Goal: Task Accomplishment & Management: Manage account settings

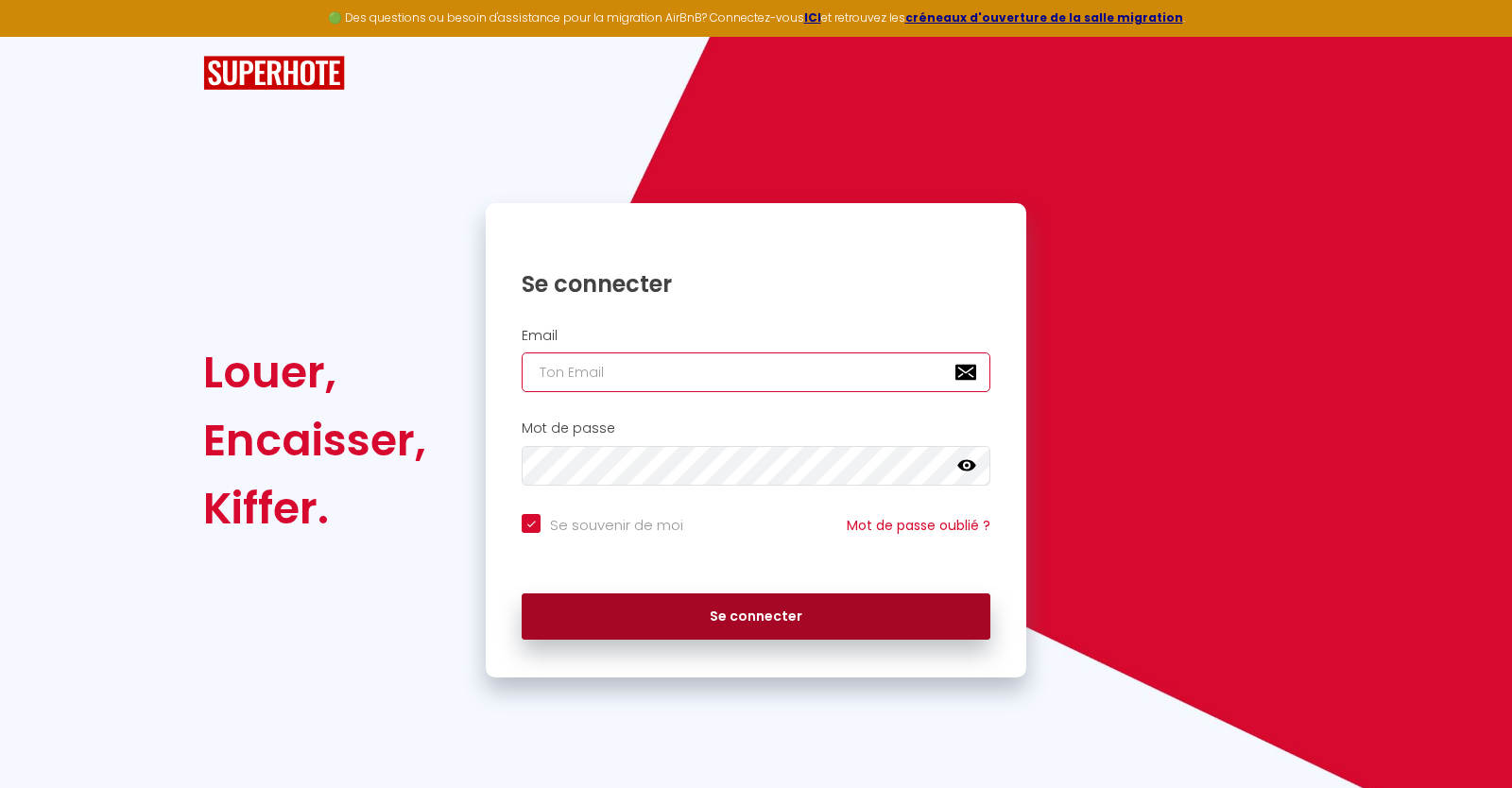
type input "[EMAIL_ADDRESS][DOMAIN_NAME]"
click at [743, 614] on button "Se connecter" at bounding box center [755, 616] width 468 height 47
checkbox input "true"
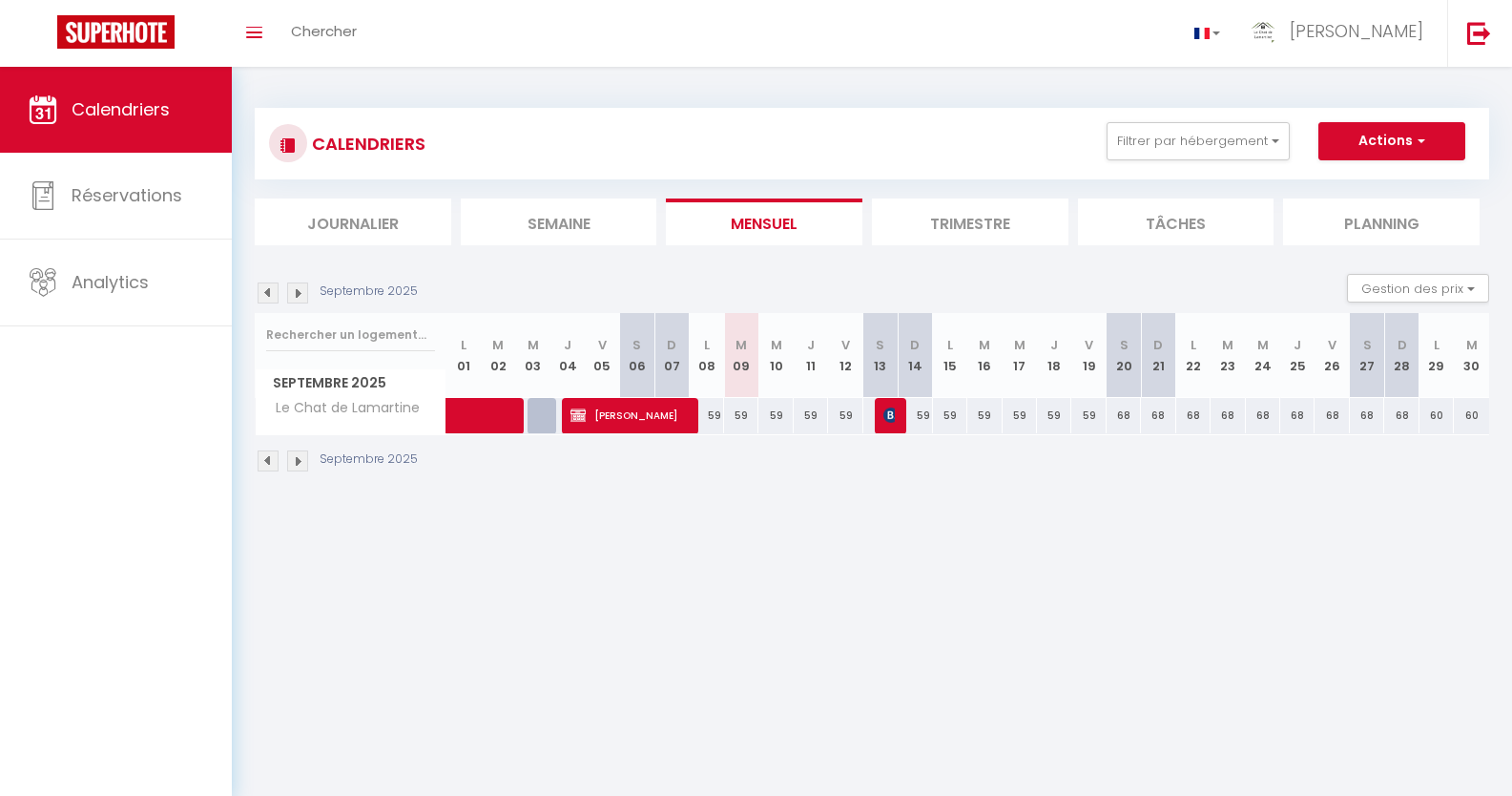
click at [296, 286] on img at bounding box center [297, 292] width 21 height 21
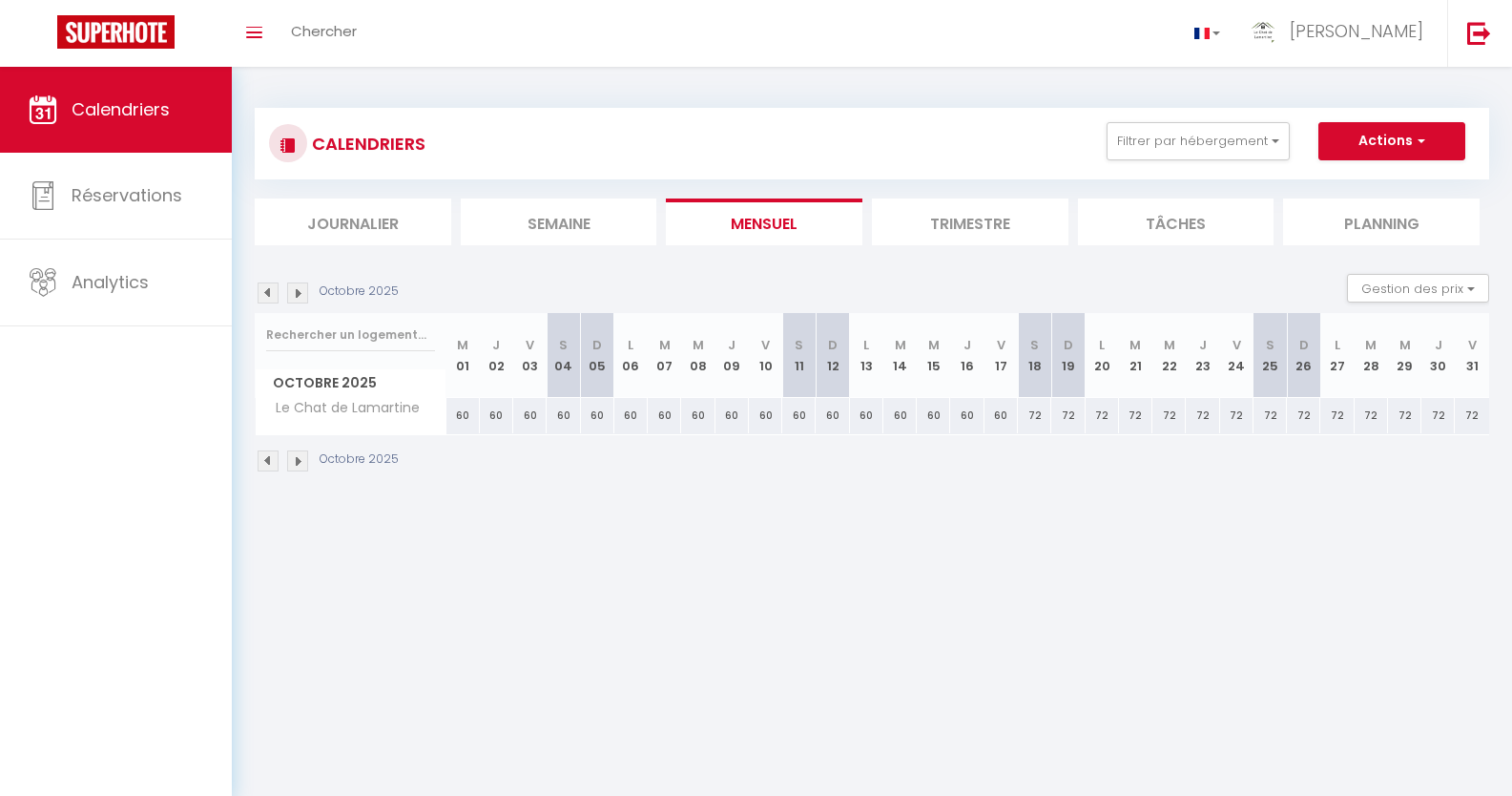
click at [296, 286] on img at bounding box center [297, 292] width 21 height 21
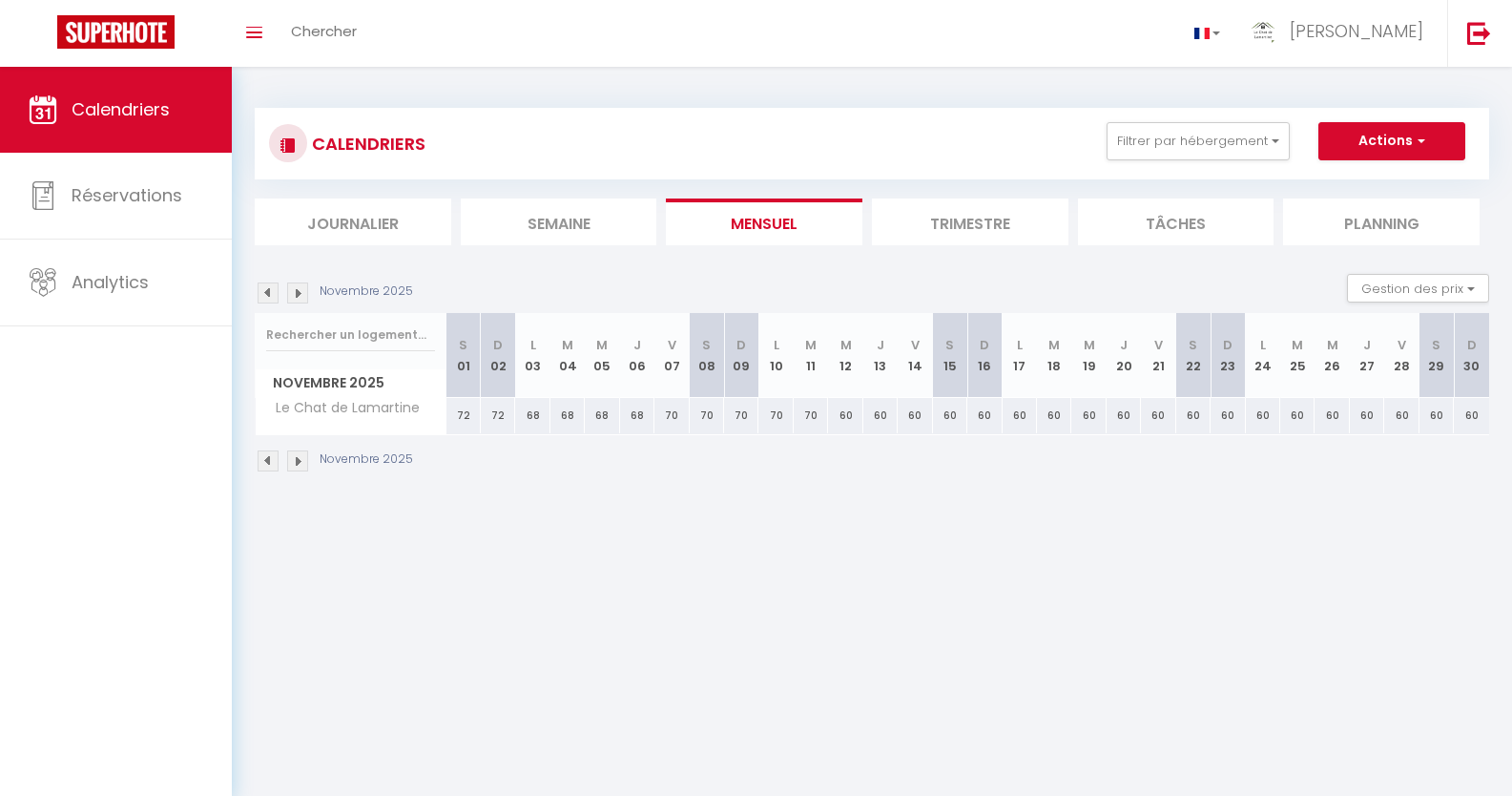
click at [296, 286] on img at bounding box center [297, 292] width 21 height 21
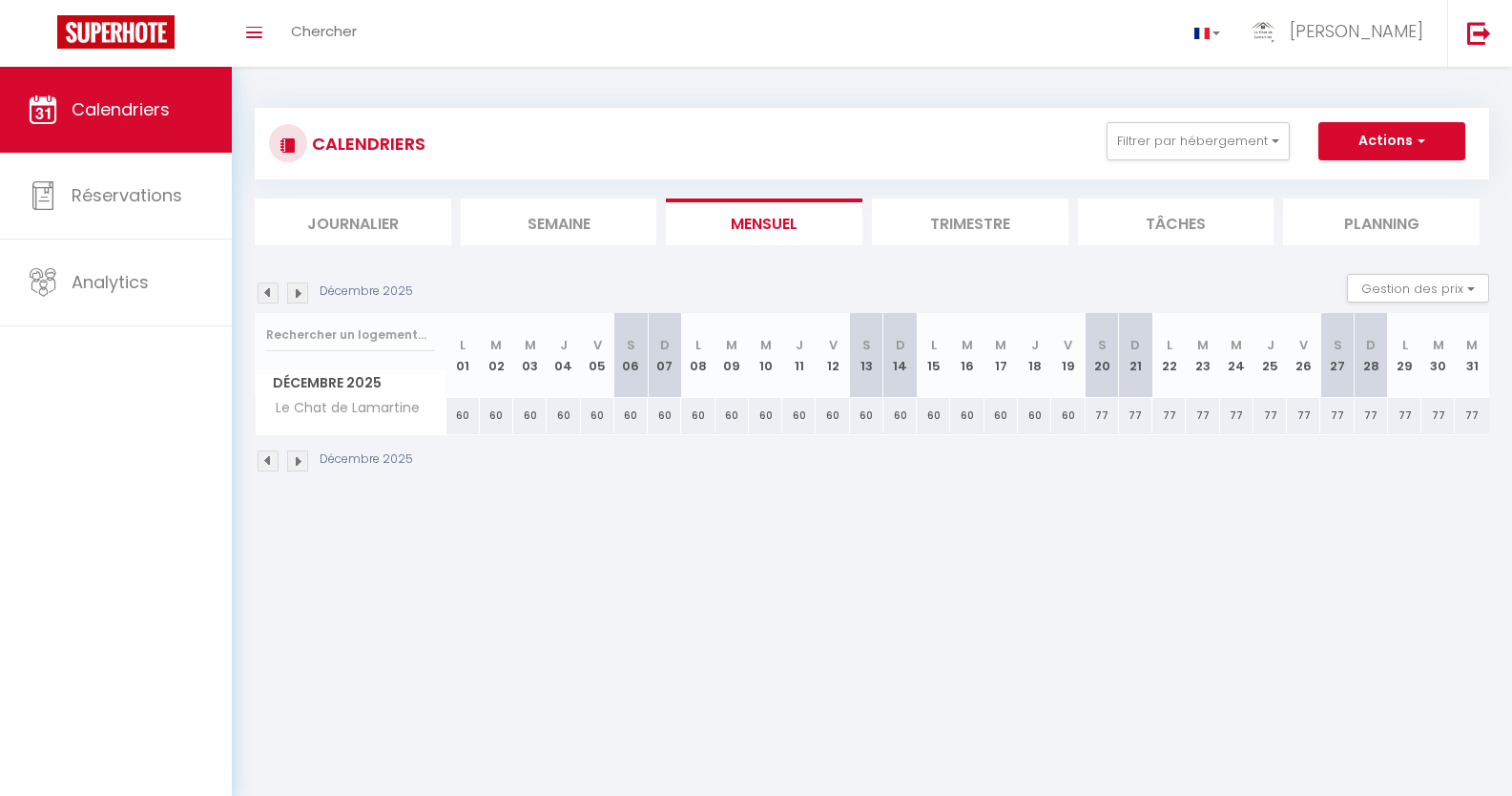
click at [296, 286] on img at bounding box center [297, 292] width 21 height 21
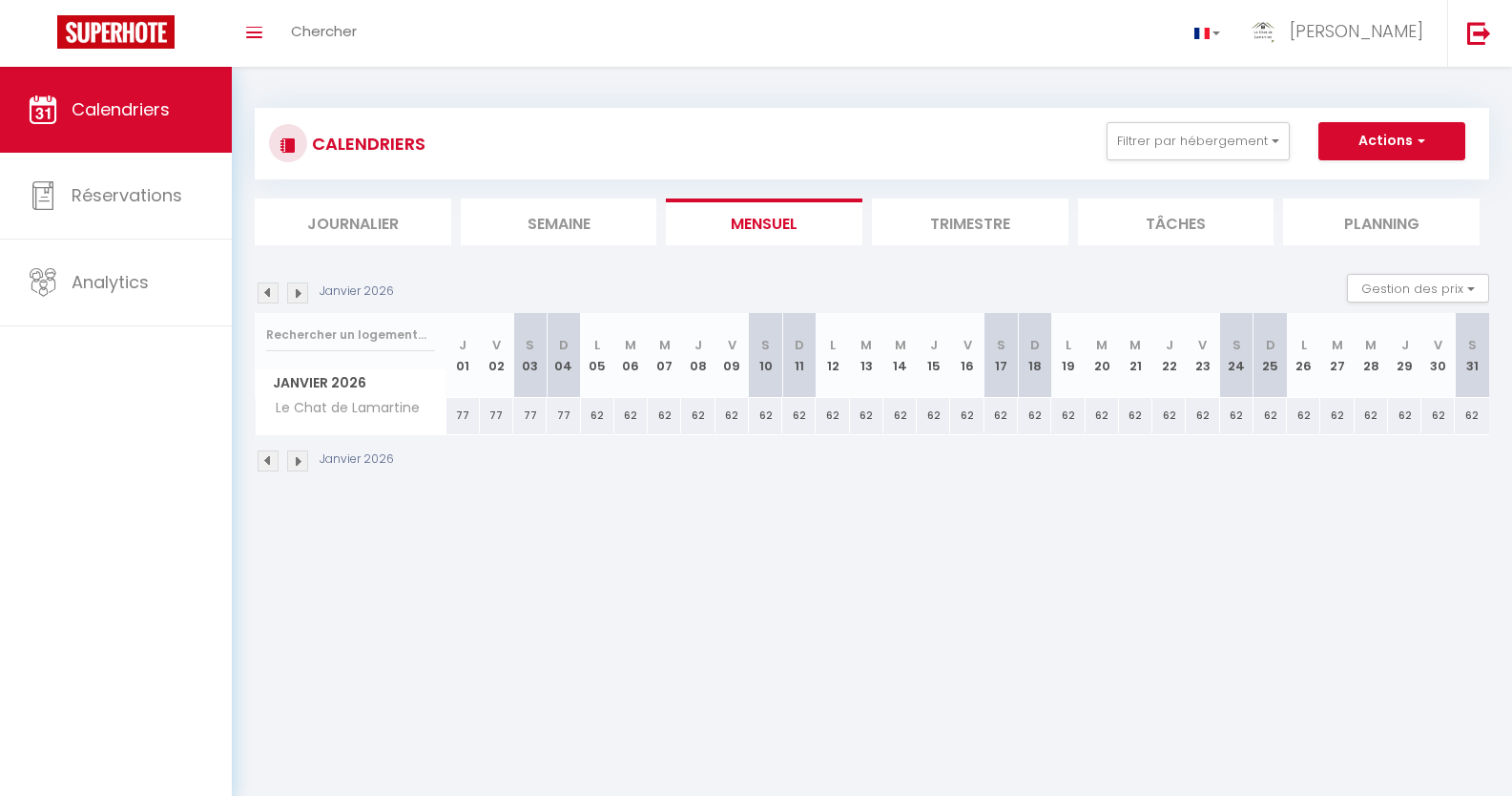
click at [296, 286] on img at bounding box center [297, 292] width 21 height 21
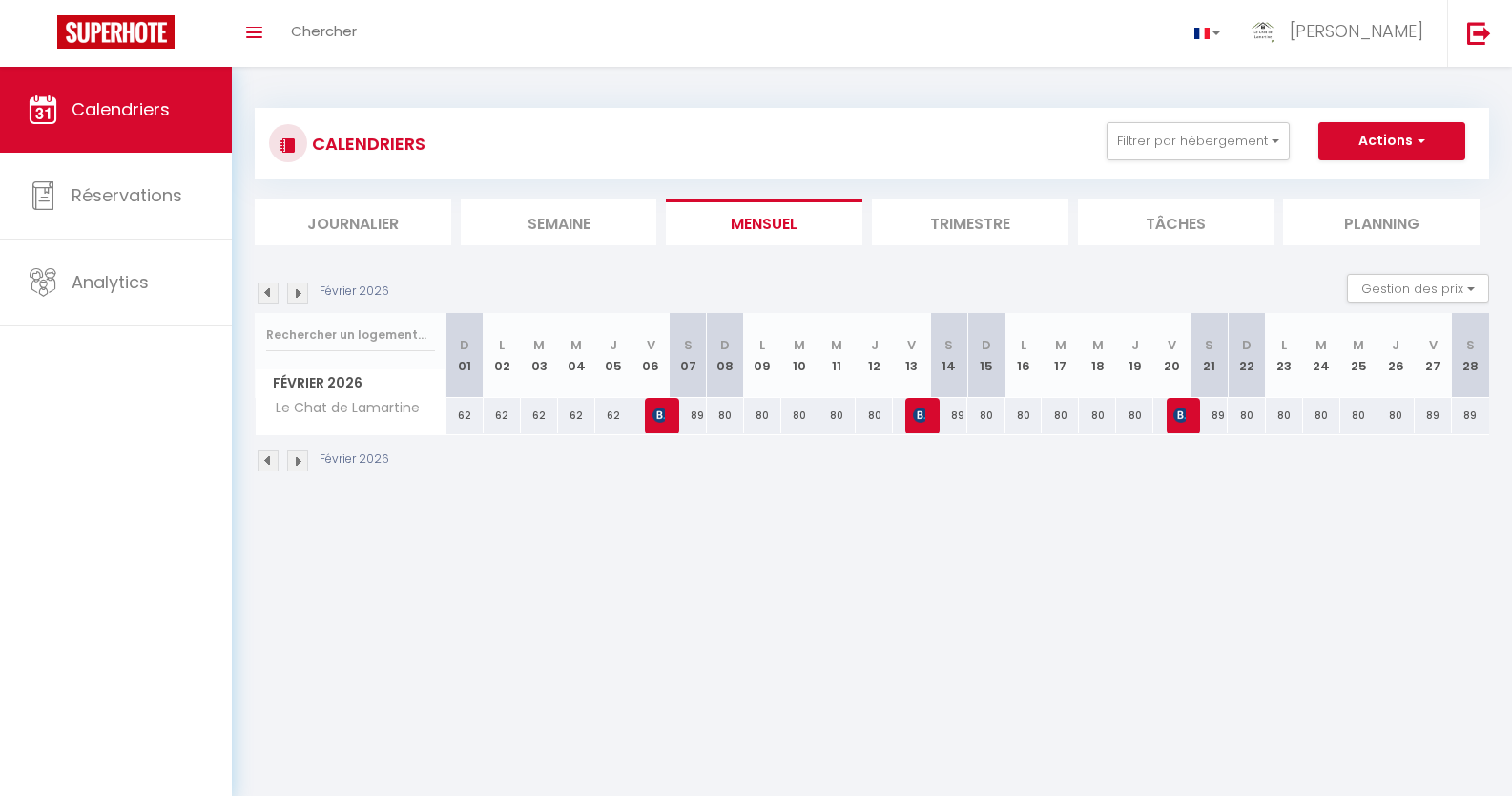
click at [296, 286] on img at bounding box center [297, 292] width 21 height 21
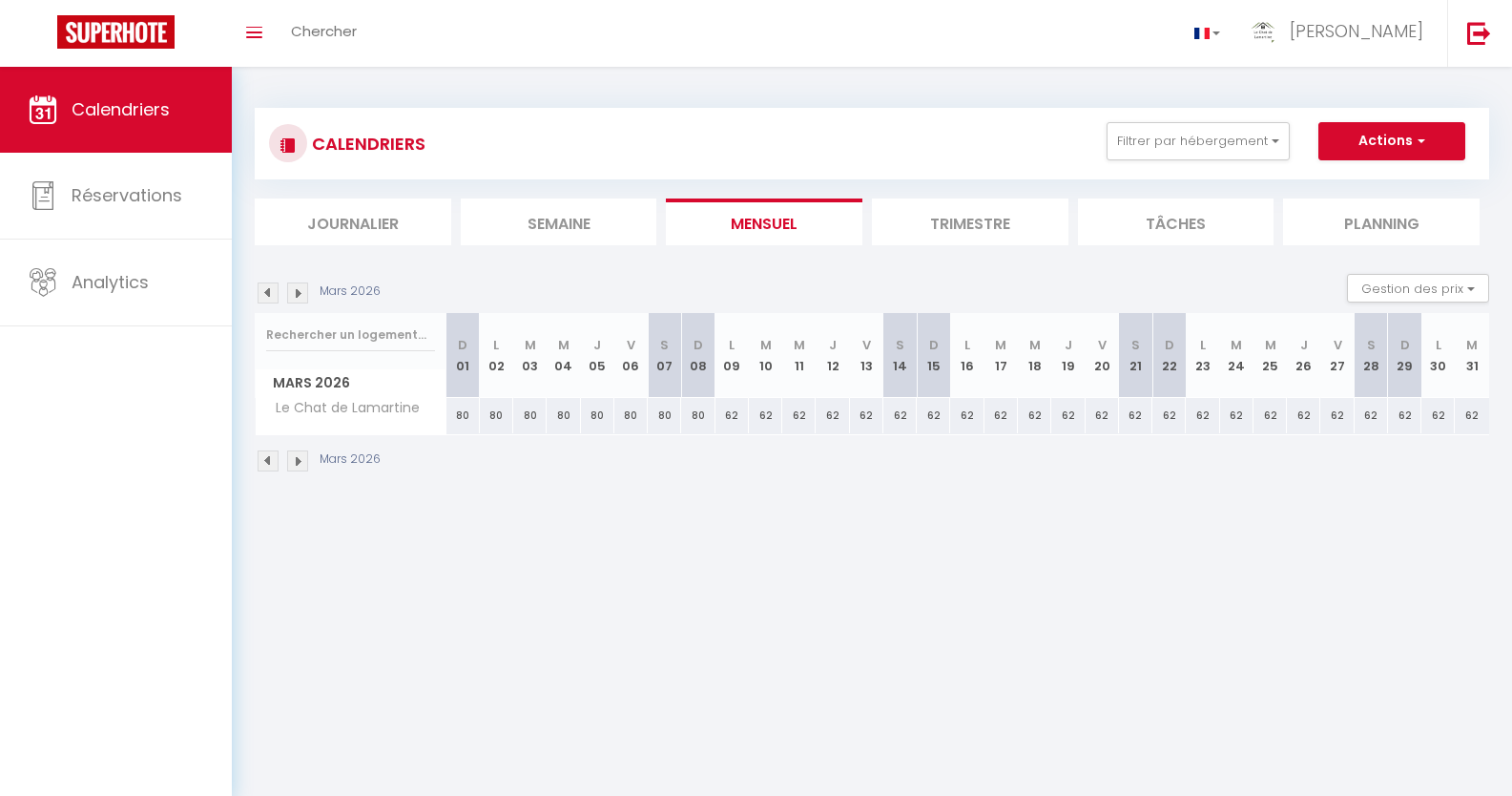
click at [296, 286] on img at bounding box center [297, 292] width 21 height 21
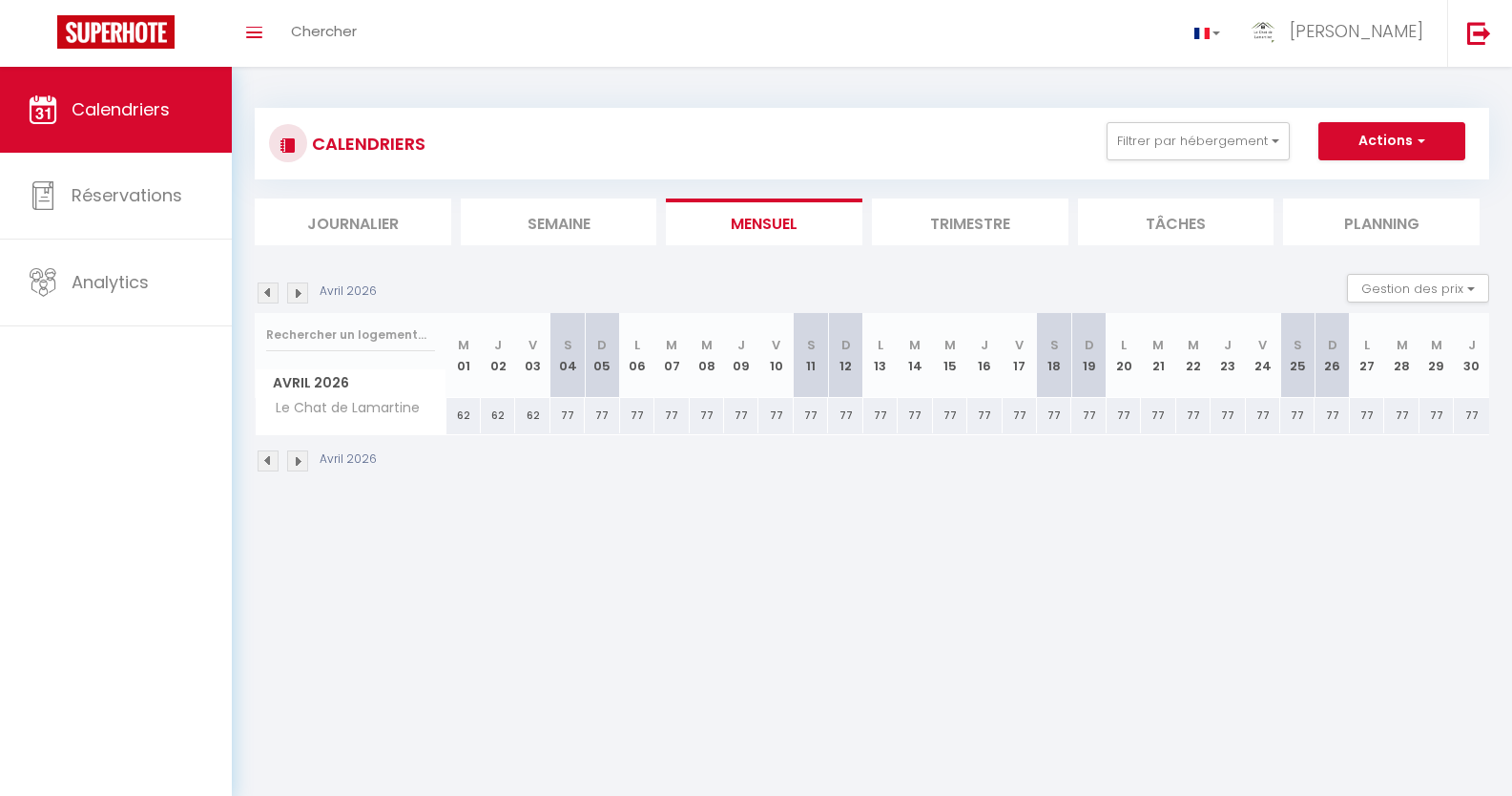
click at [296, 286] on img at bounding box center [297, 292] width 21 height 21
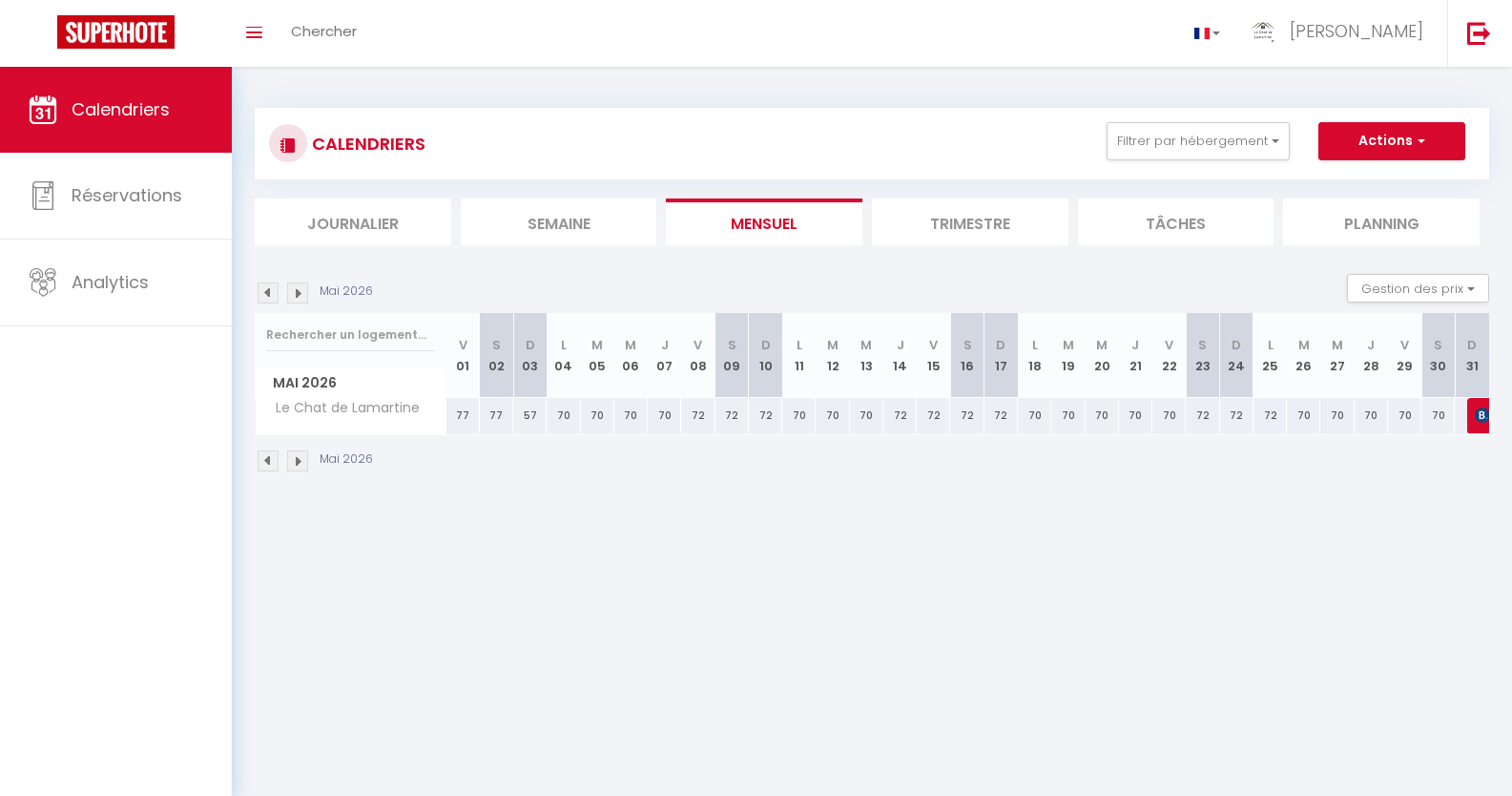
click at [296, 286] on img at bounding box center [297, 292] width 21 height 21
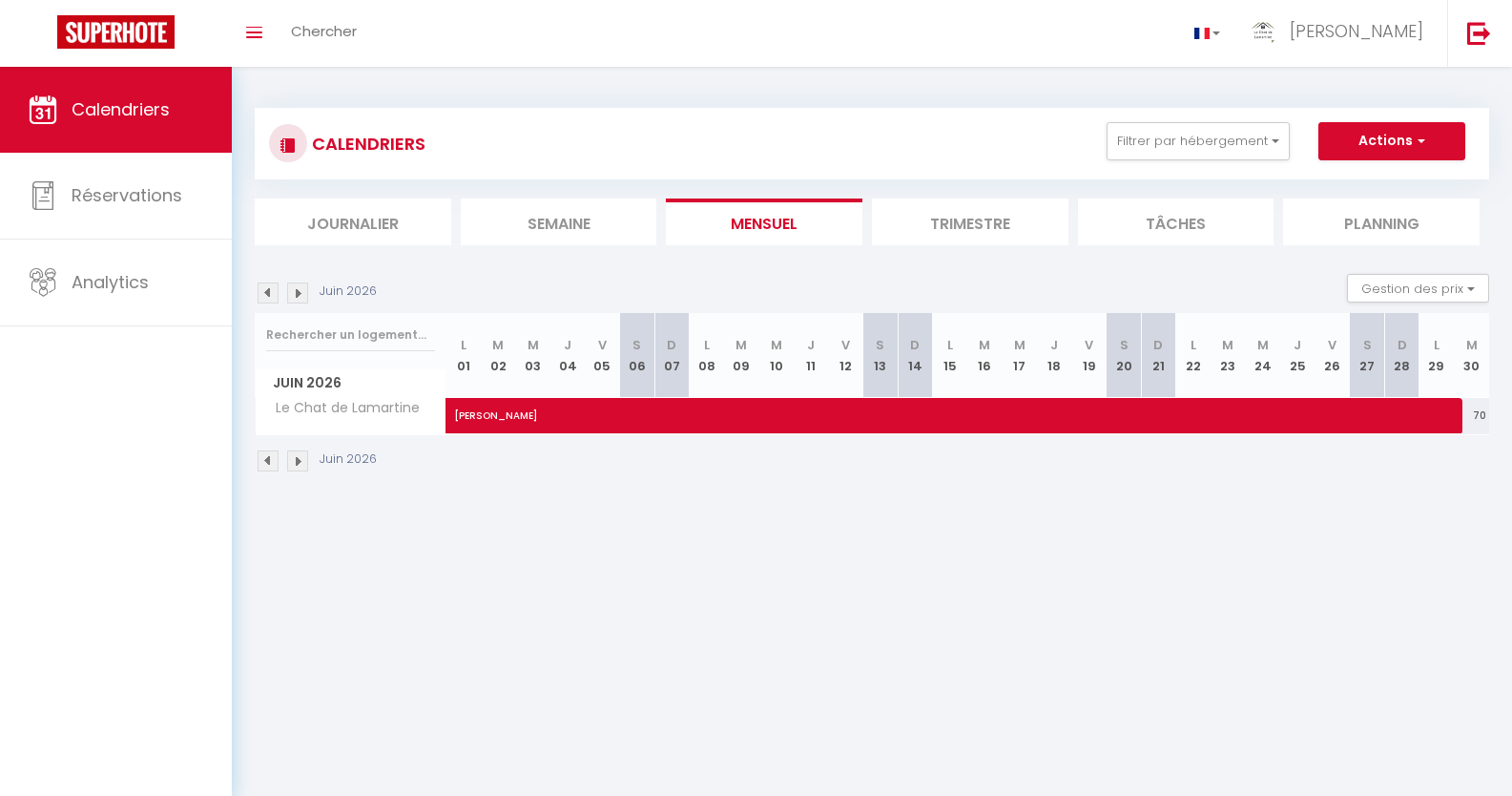
click at [296, 285] on img at bounding box center [297, 292] width 21 height 21
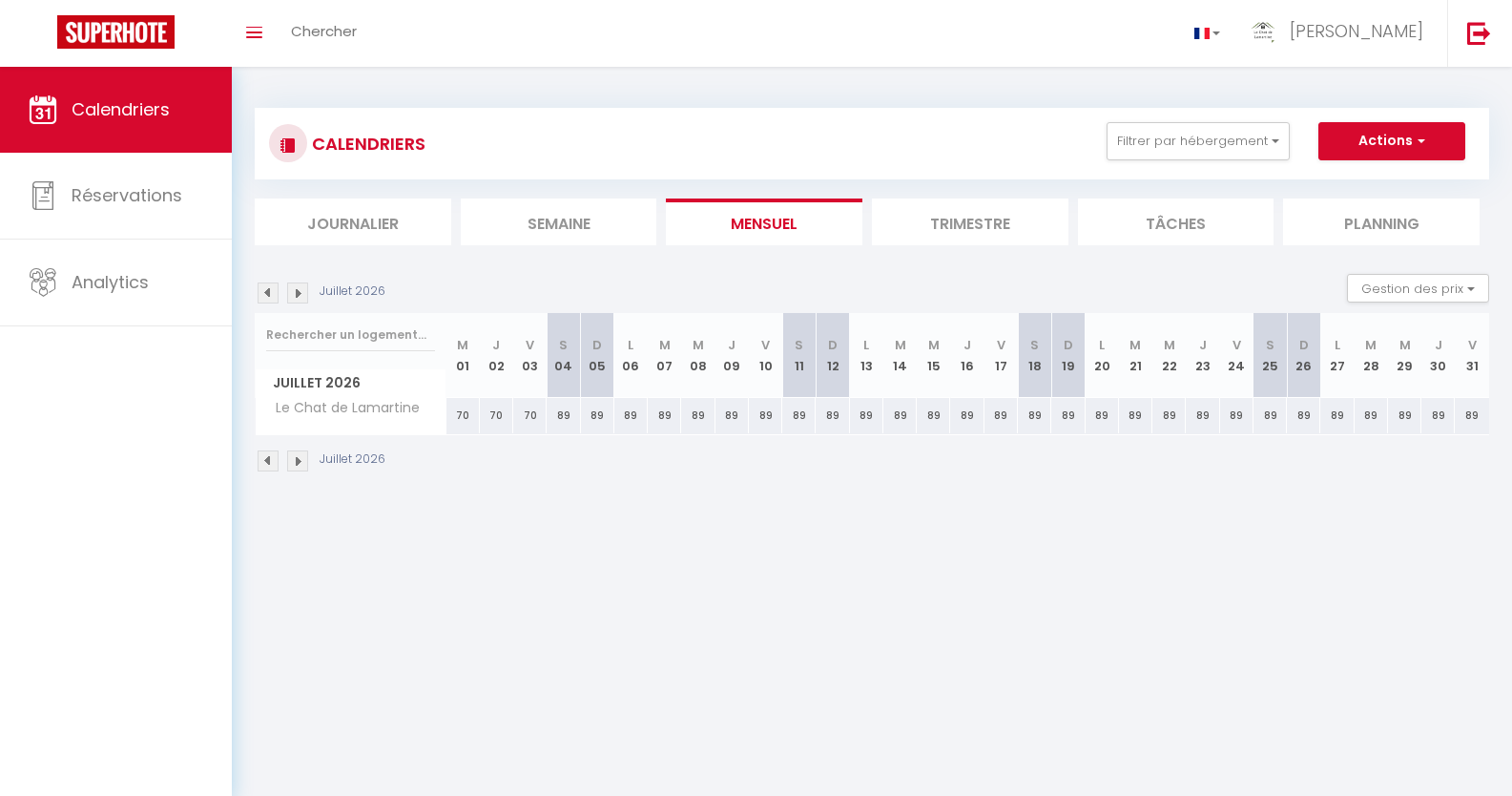
click at [264, 292] on img at bounding box center [268, 292] width 21 height 21
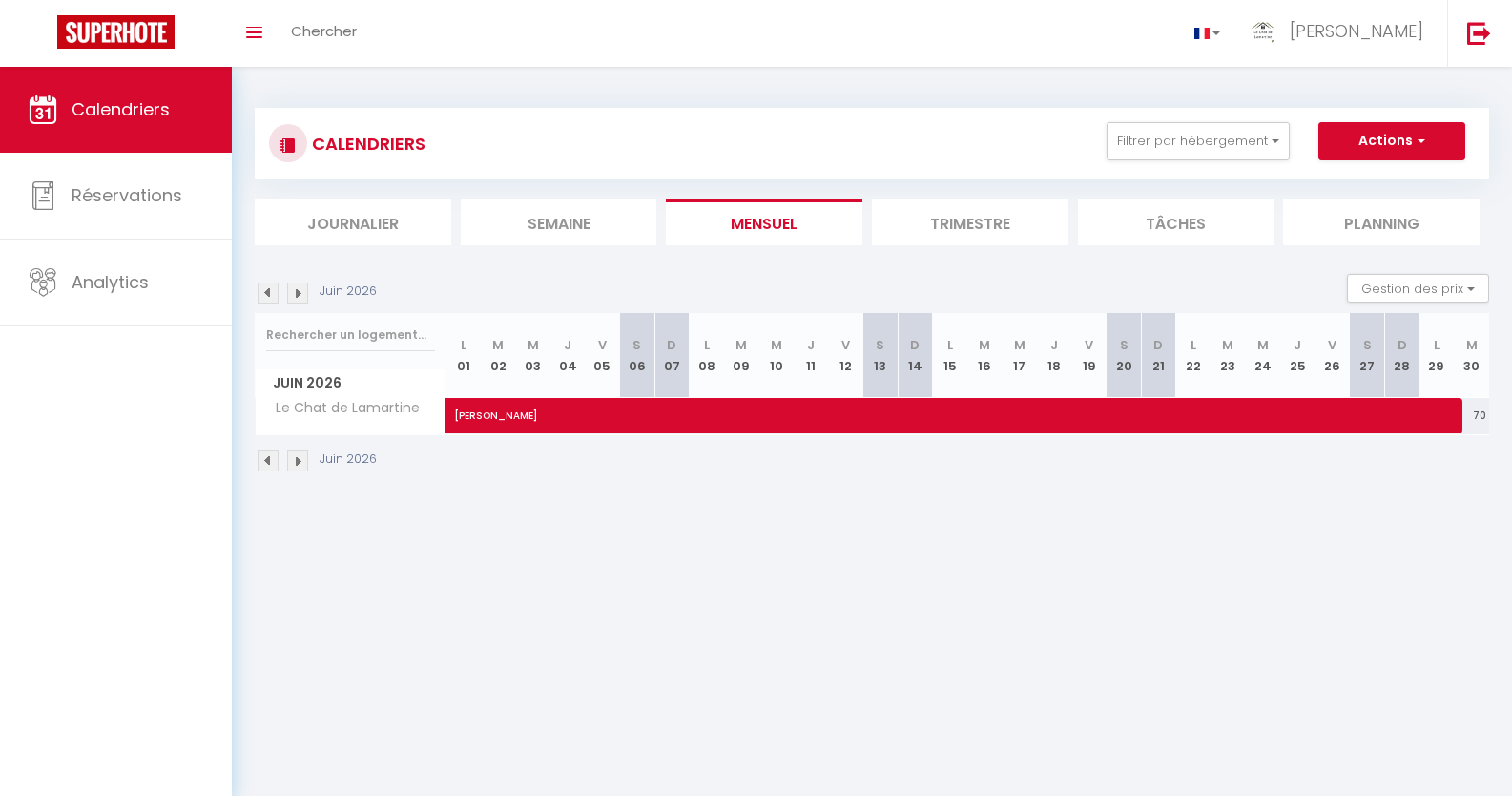
click at [264, 292] on img at bounding box center [268, 292] width 21 height 21
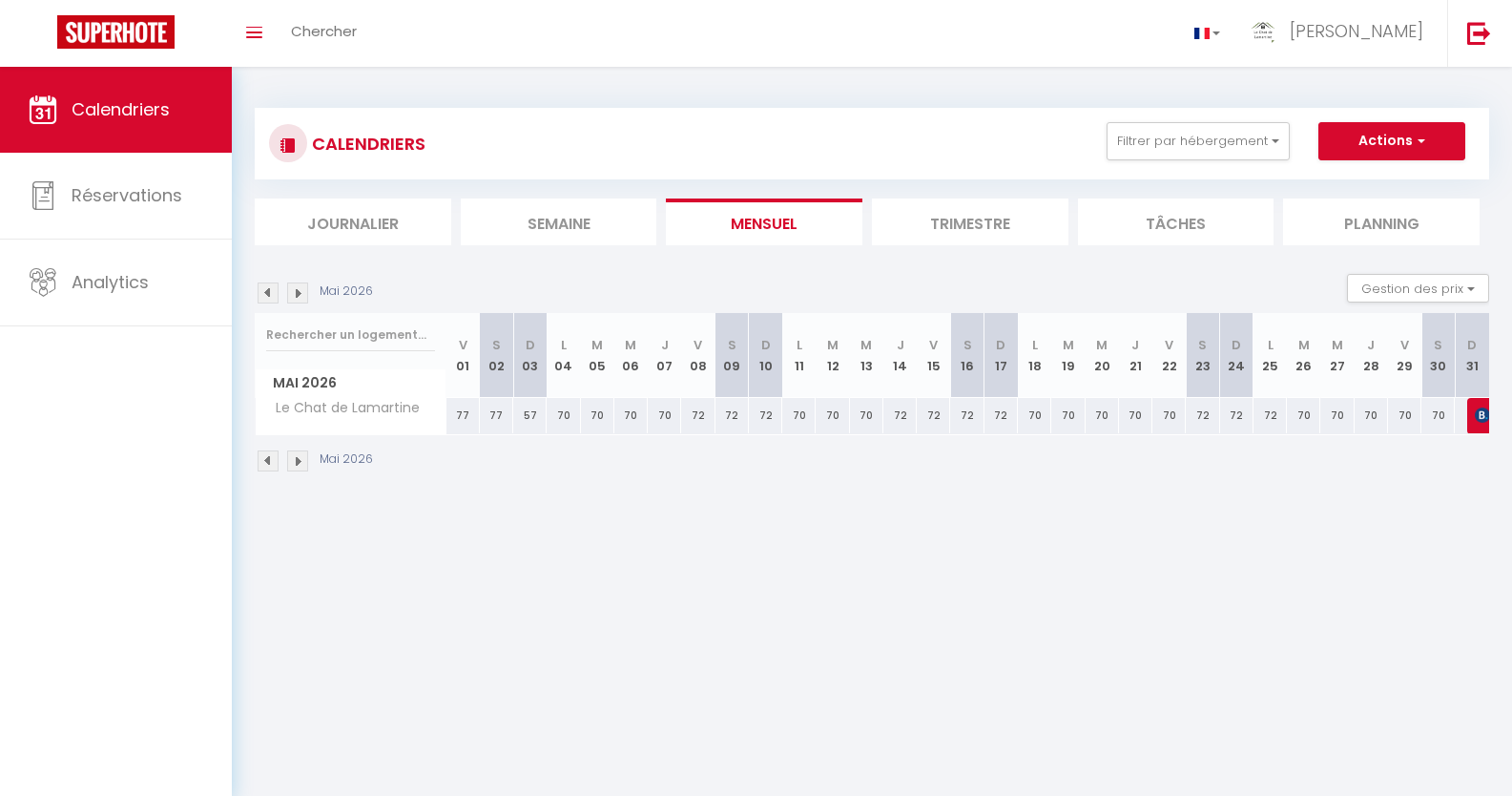
click at [264, 292] on img at bounding box center [268, 292] width 21 height 21
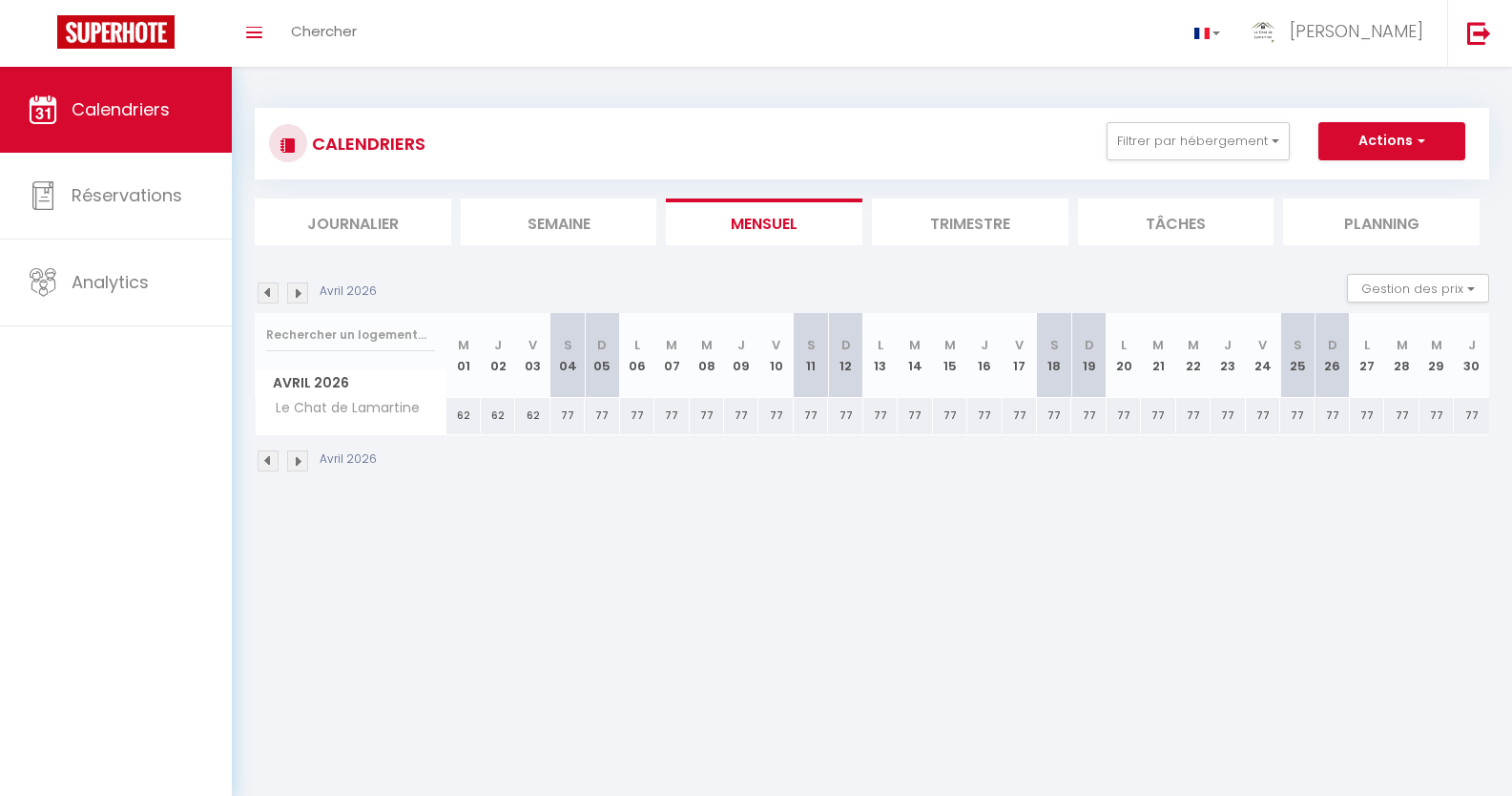
click at [264, 292] on img at bounding box center [268, 292] width 21 height 21
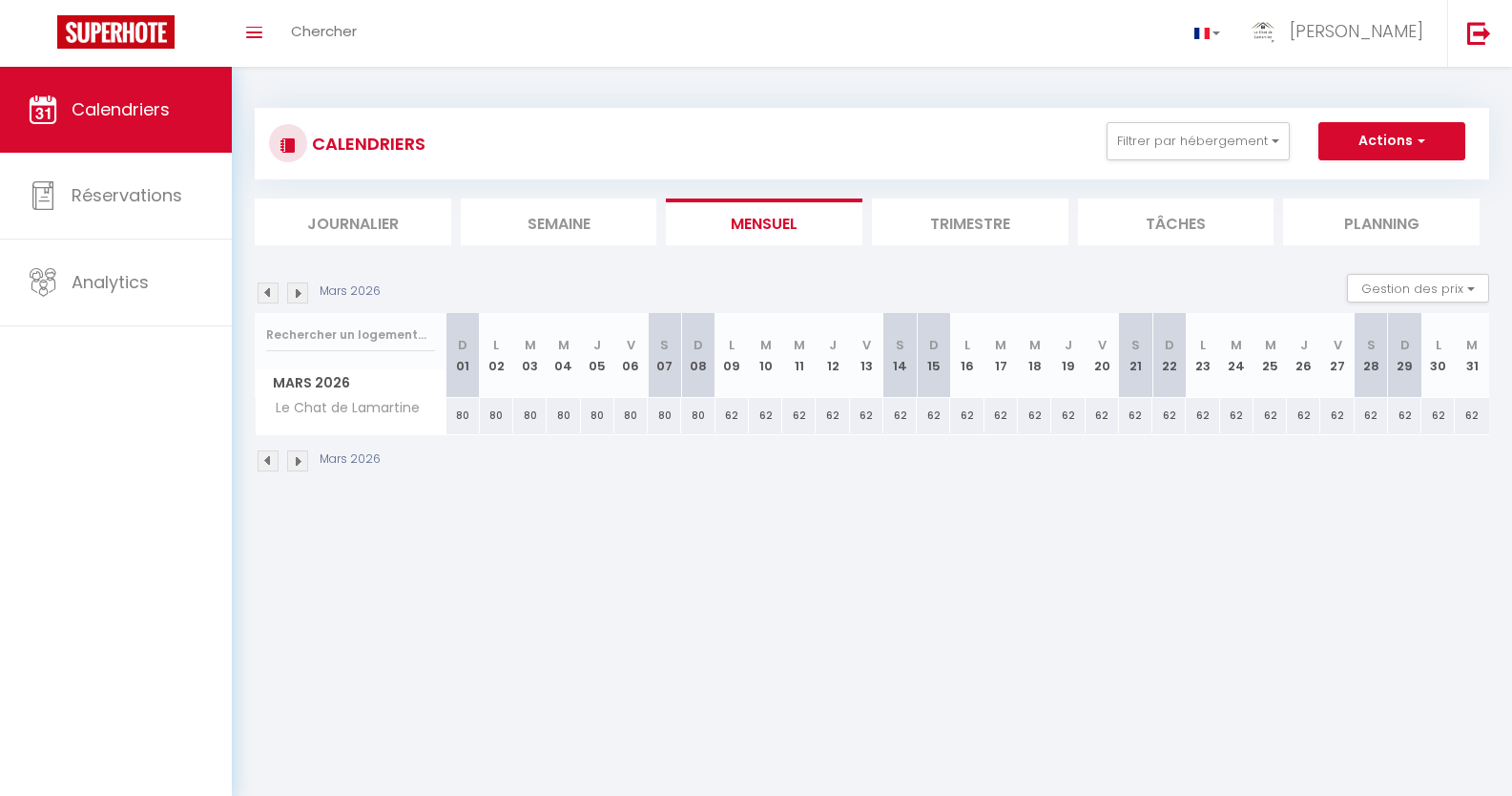
click at [264, 292] on img at bounding box center [268, 292] width 21 height 21
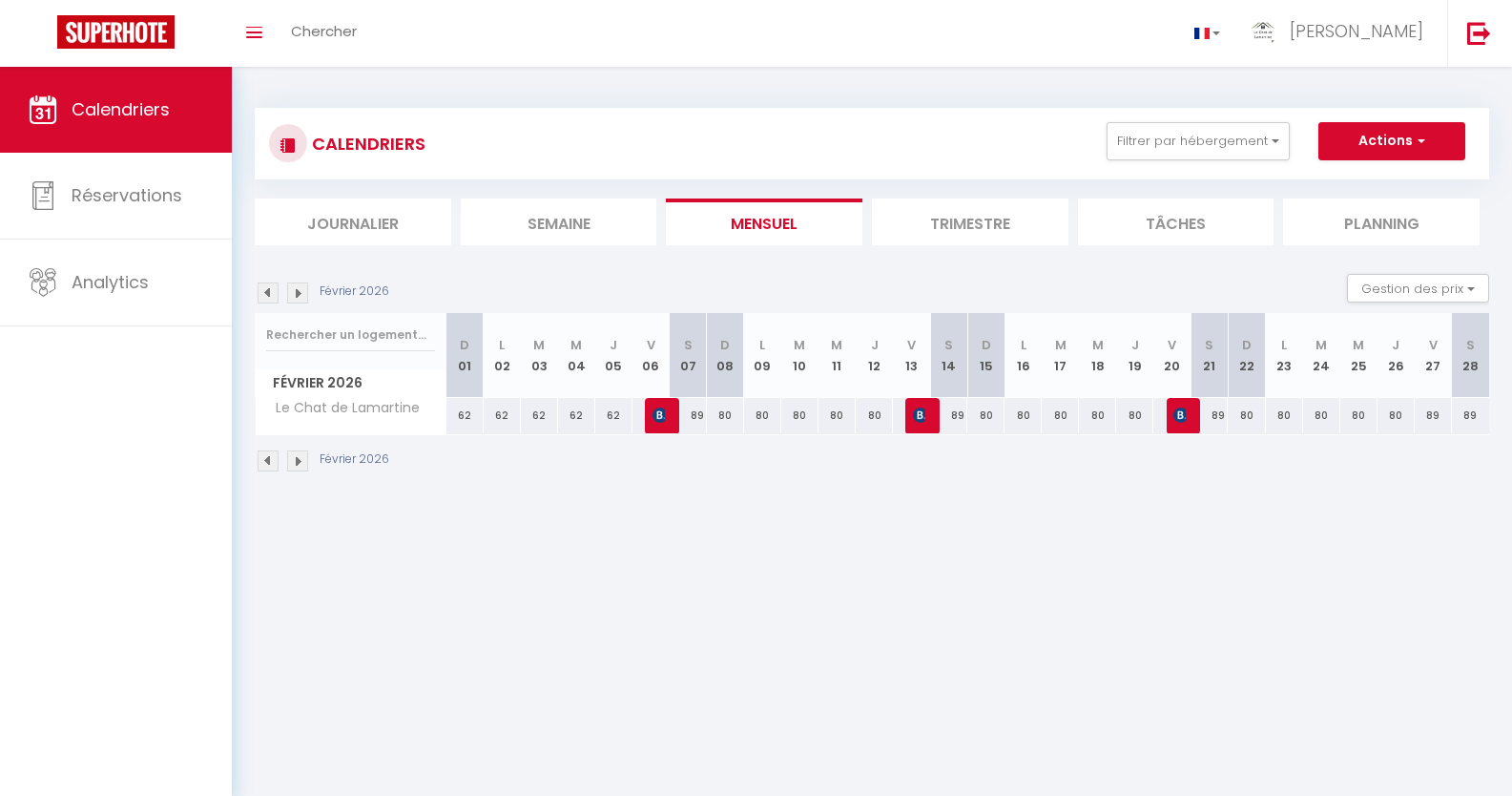
click at [264, 292] on img at bounding box center [268, 292] width 21 height 21
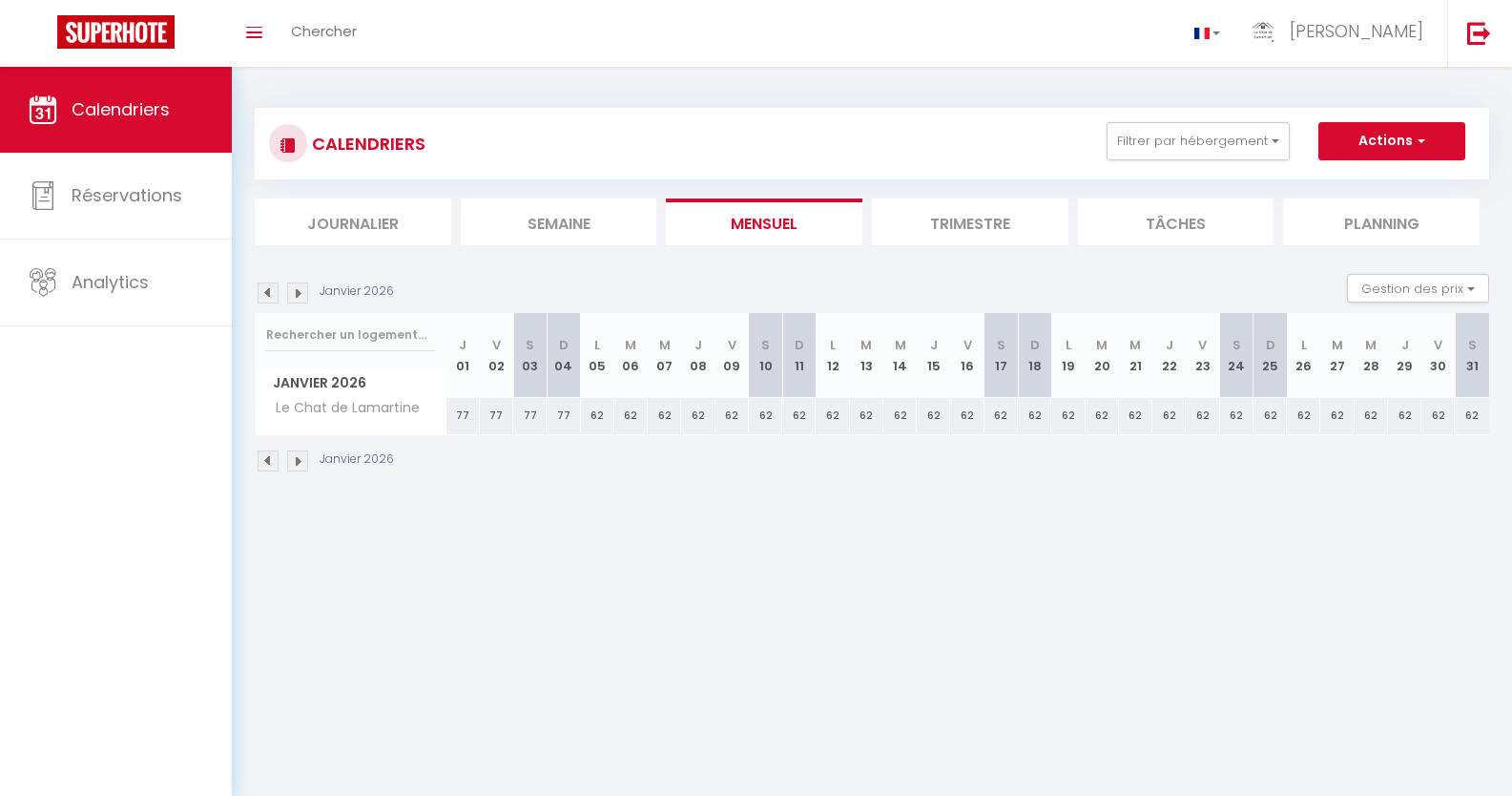
click at [265, 293] on img at bounding box center [268, 292] width 21 height 21
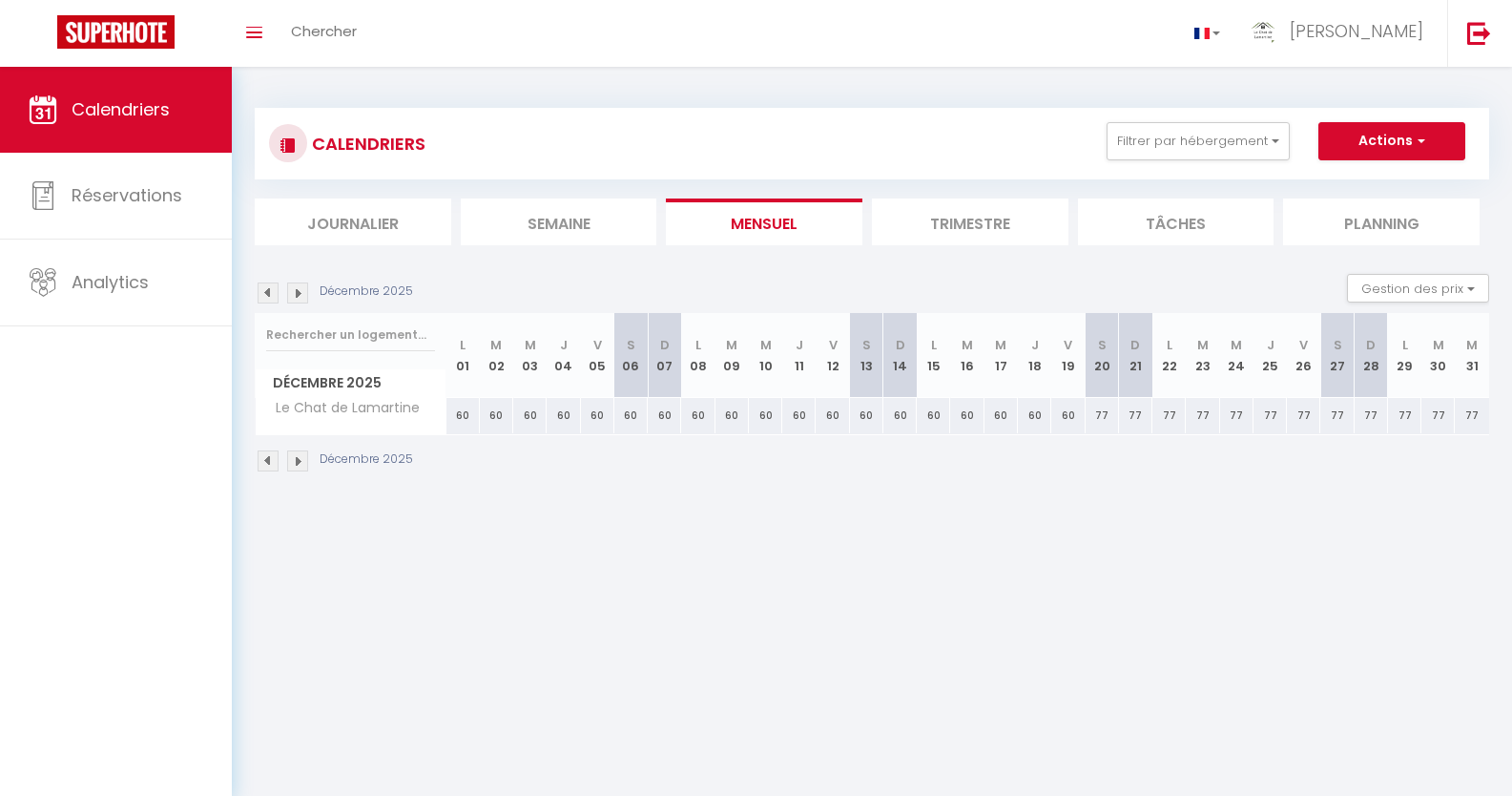
click at [265, 293] on img at bounding box center [268, 292] width 21 height 21
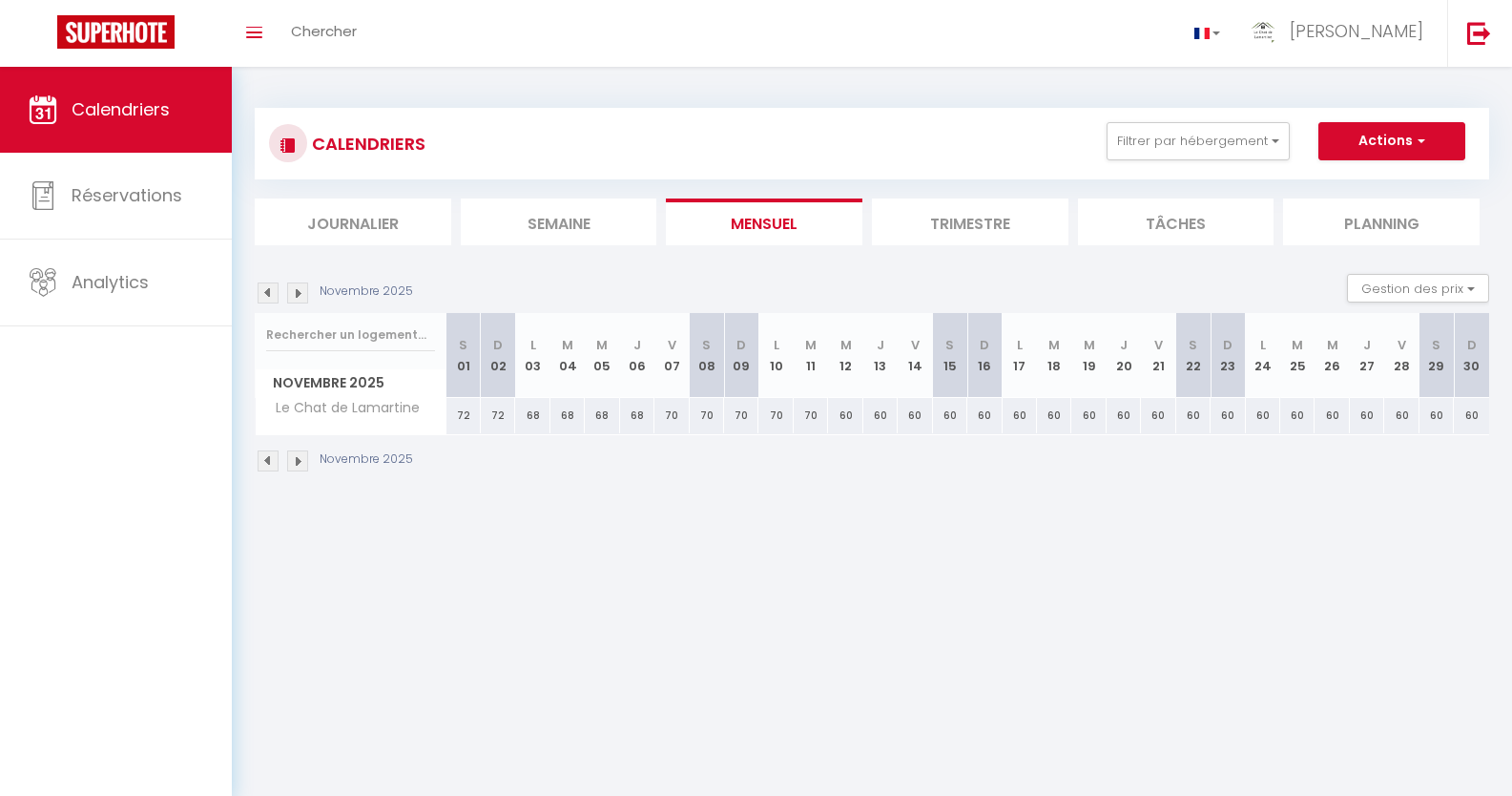
click at [265, 293] on img at bounding box center [268, 292] width 21 height 21
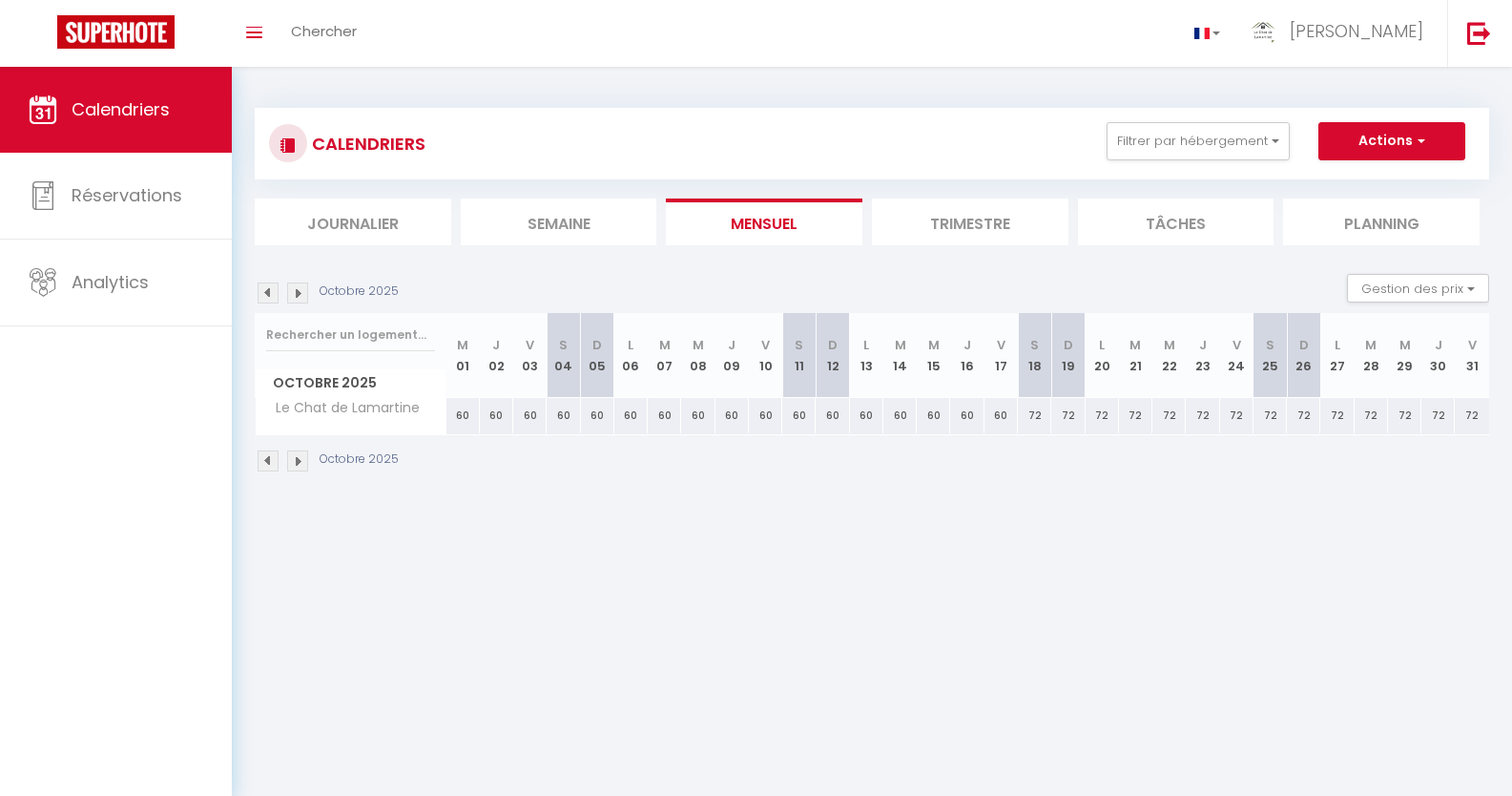
click at [265, 293] on img at bounding box center [268, 292] width 21 height 21
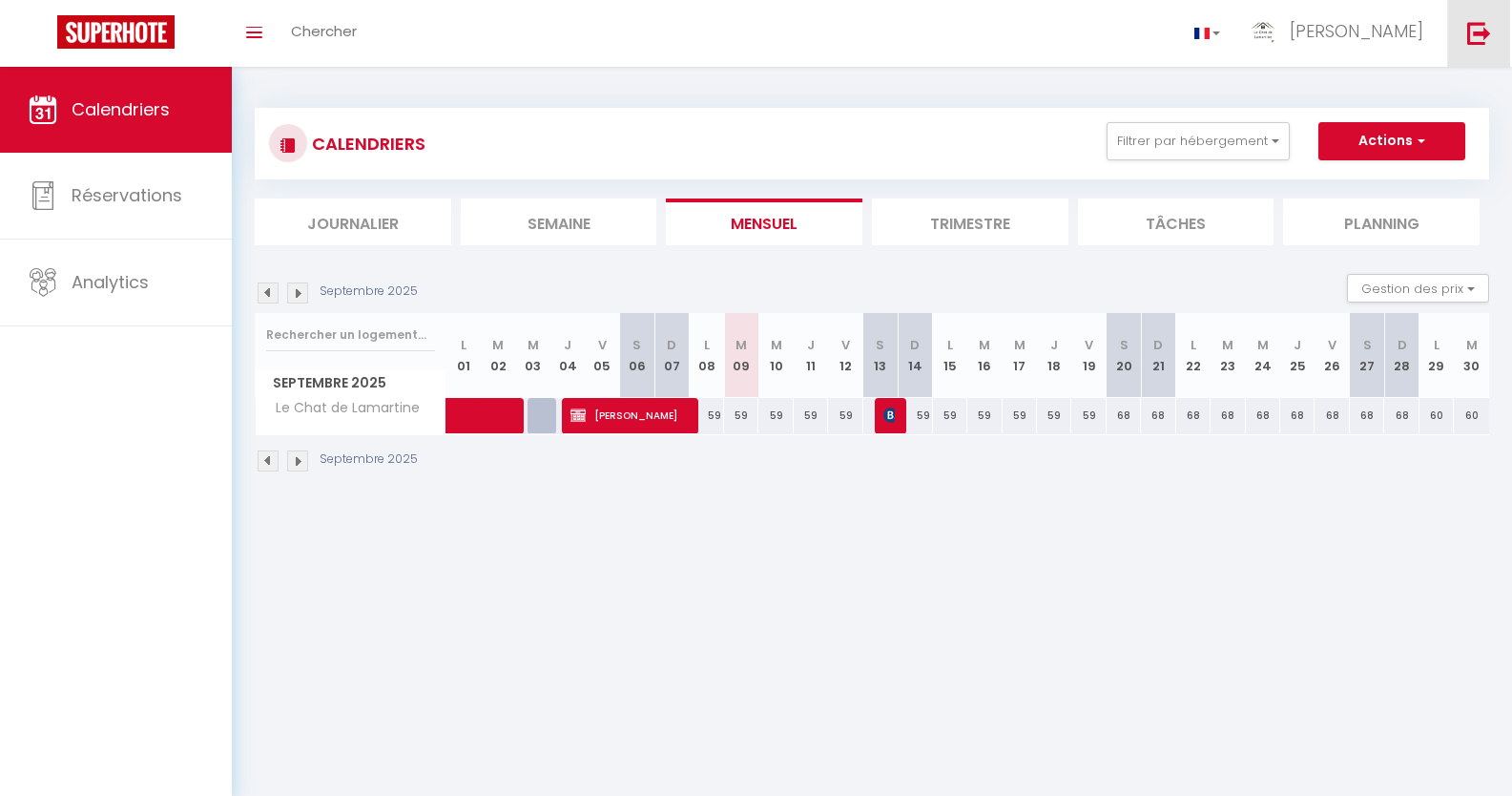
click at [1461, 43] on link at bounding box center [1478, 33] width 63 height 66
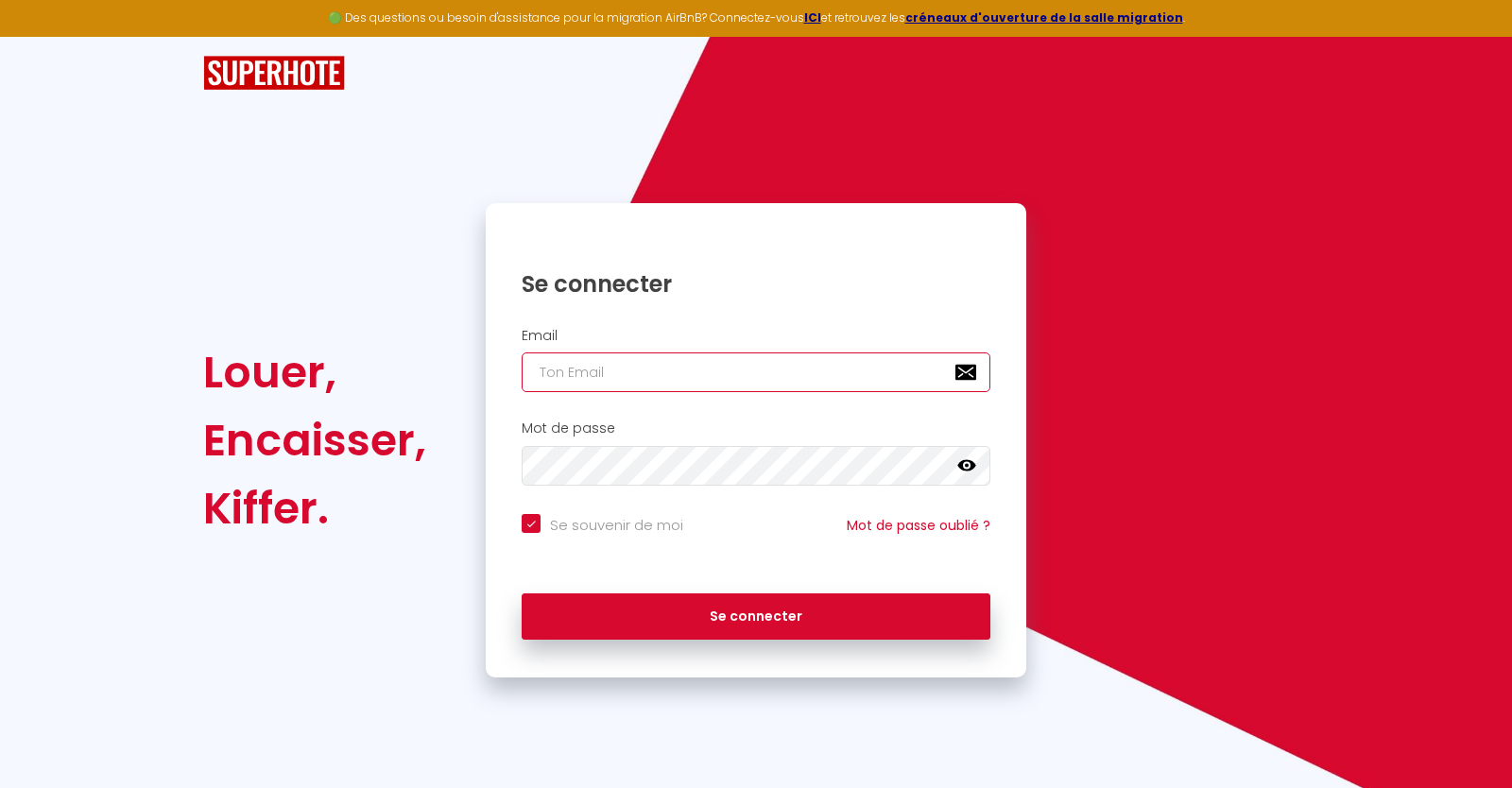
type input "[EMAIL_ADDRESS][DOMAIN_NAME]"
checkbox input "true"
